Goal: Navigation & Orientation: Understand site structure

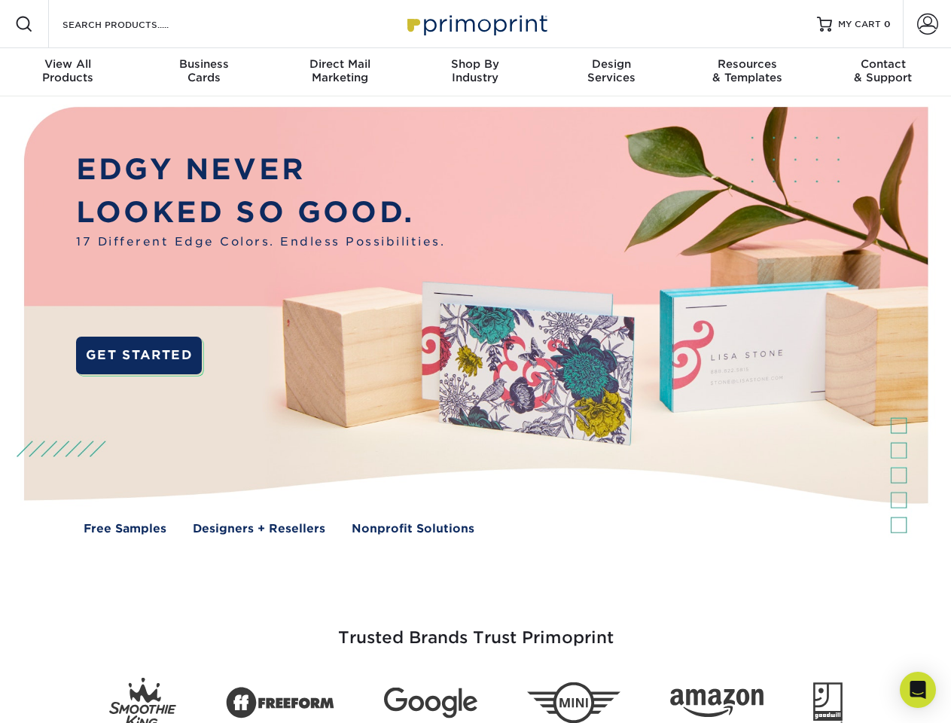
click at [475, 361] on img at bounding box center [475, 331] width 941 height 471
click at [24, 24] on span at bounding box center [24, 24] width 18 height 18
click at [927, 24] on span at bounding box center [927, 24] width 21 height 21
click at [68, 72] on div "View All Products" at bounding box center [68, 70] width 136 height 27
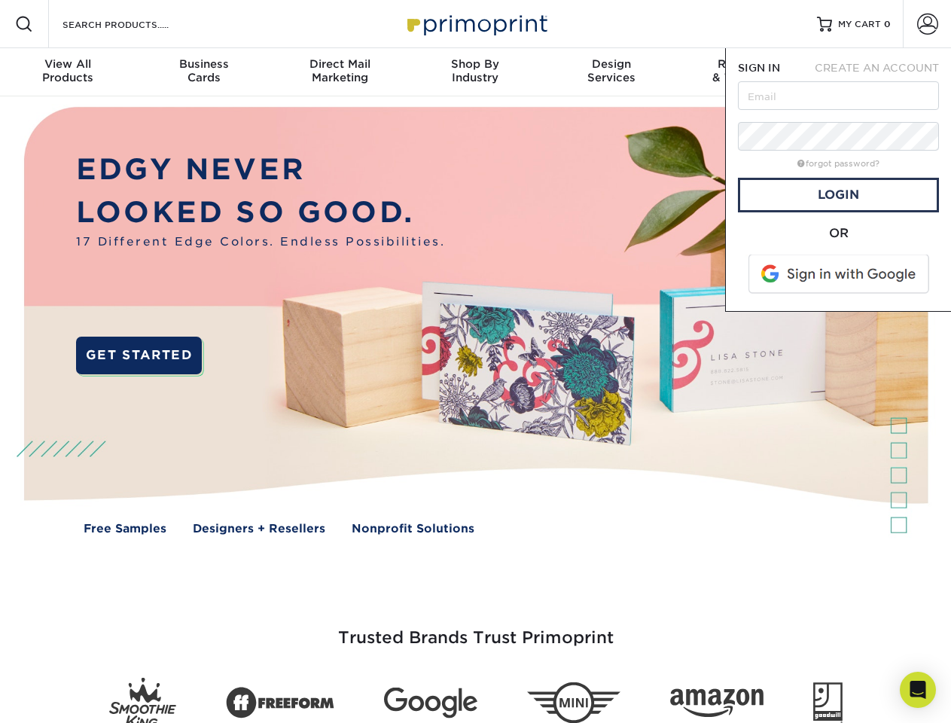
click at [203, 72] on div "Business Cards" at bounding box center [204, 70] width 136 height 27
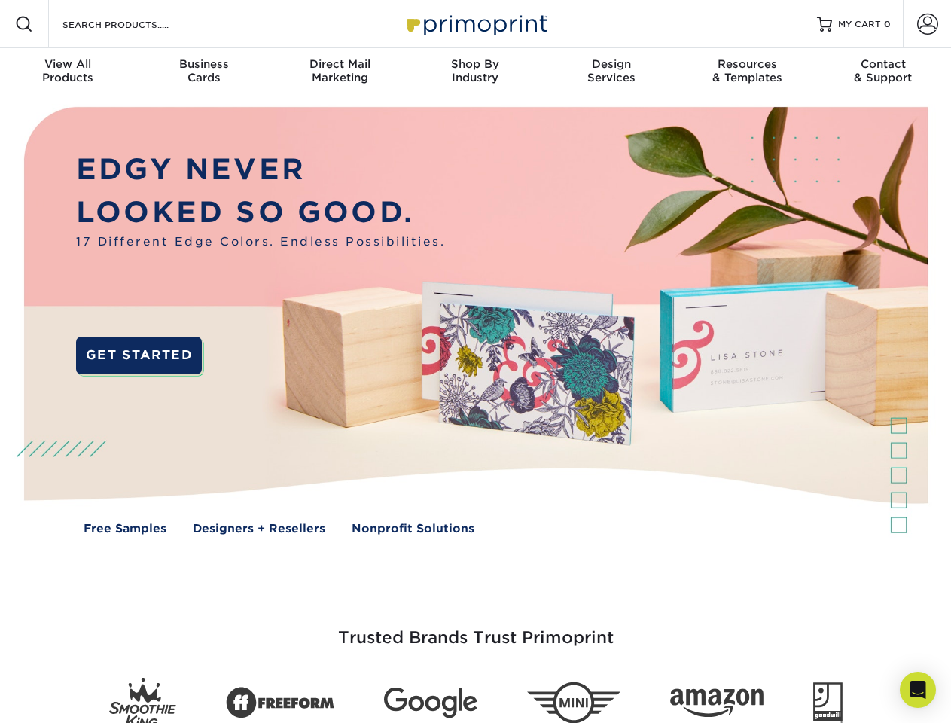
click at [340, 72] on div "Direct Mail Marketing" at bounding box center [340, 70] width 136 height 27
click at [475, 72] on div "Shop By Industry" at bounding box center [475, 70] width 136 height 27
click at [612, 72] on div "Design Services" at bounding box center [612, 70] width 136 height 27
click at [747, 72] on div "Resources & Templates" at bounding box center [747, 70] width 136 height 27
click at [883, 72] on div "Contact & Support" at bounding box center [884, 70] width 136 height 27
